Goal: Task Accomplishment & Management: Manage account settings

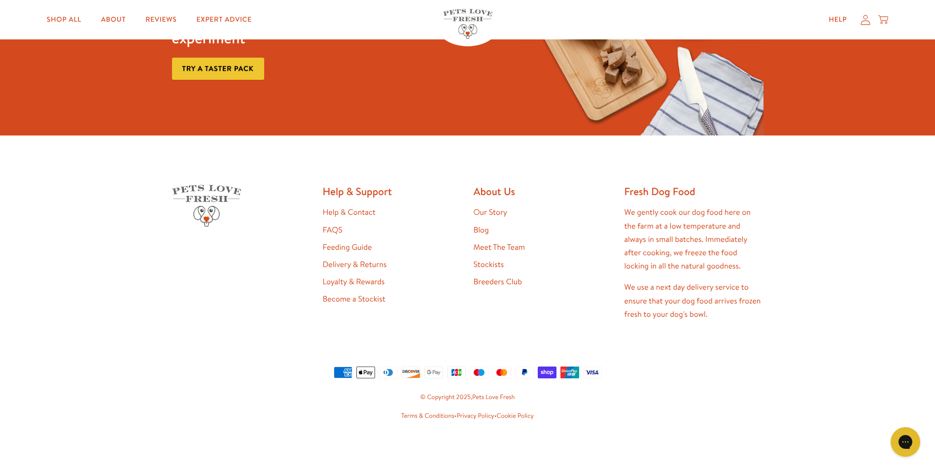
scroll to position [1626, 0]
click at [867, 26] on div "Help My account Cart" at bounding box center [855, 20] width 73 height 20
click at [867, 24] on icon at bounding box center [865, 19] width 10 height 10
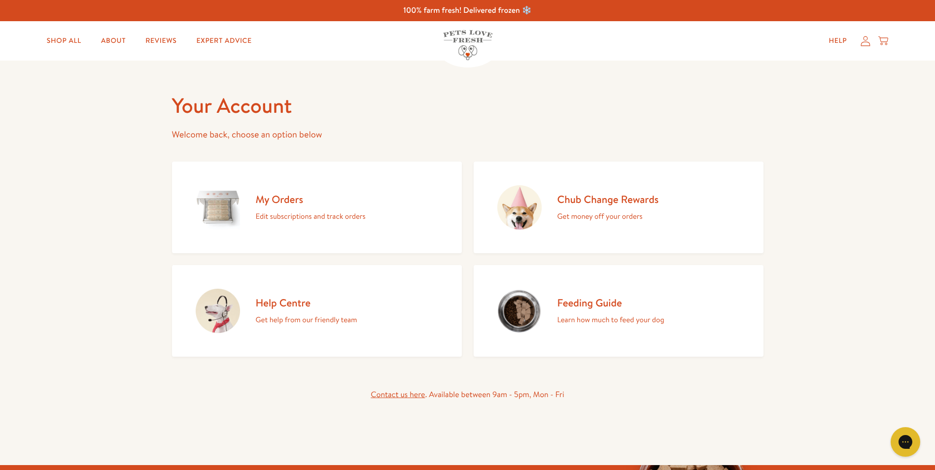
click at [264, 212] on p "Edit subscriptions and track orders" at bounding box center [311, 216] width 110 height 13
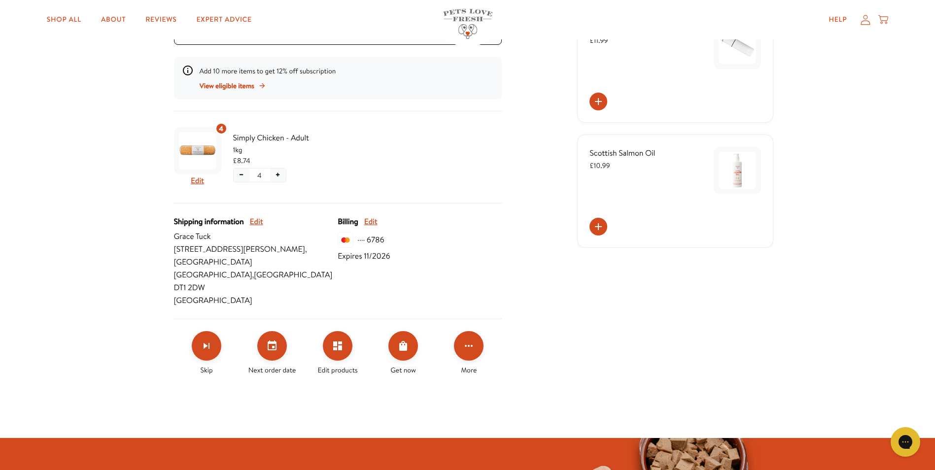
scroll to position [246, 0]
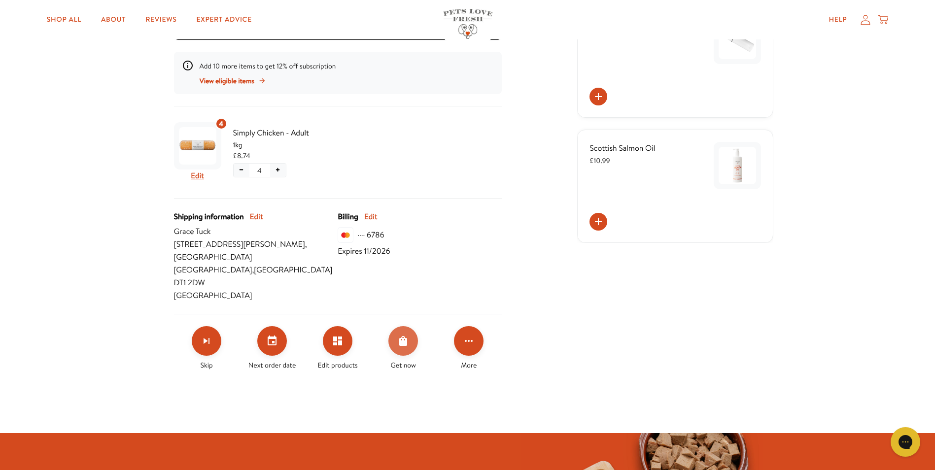
click at [397, 326] on button "Order Now" at bounding box center [403, 341] width 30 height 30
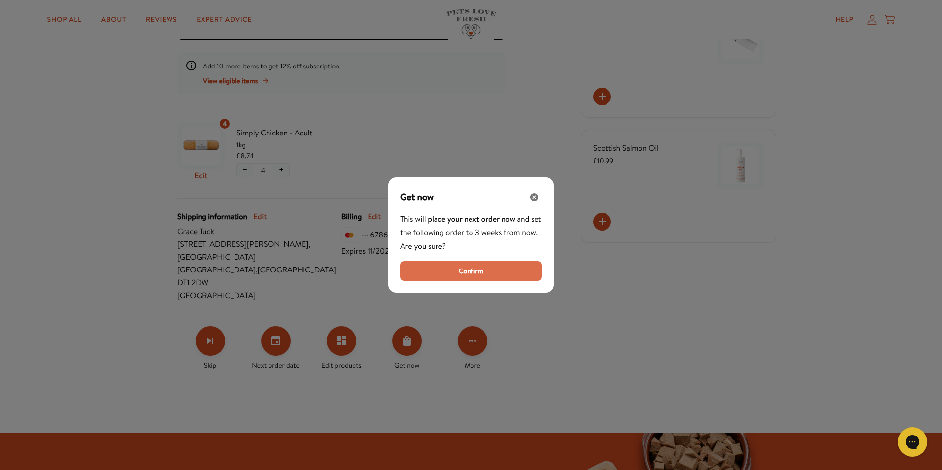
click at [425, 276] on button "Confirm" at bounding box center [471, 271] width 142 height 20
